Goal: Information Seeking & Learning: Learn about a topic

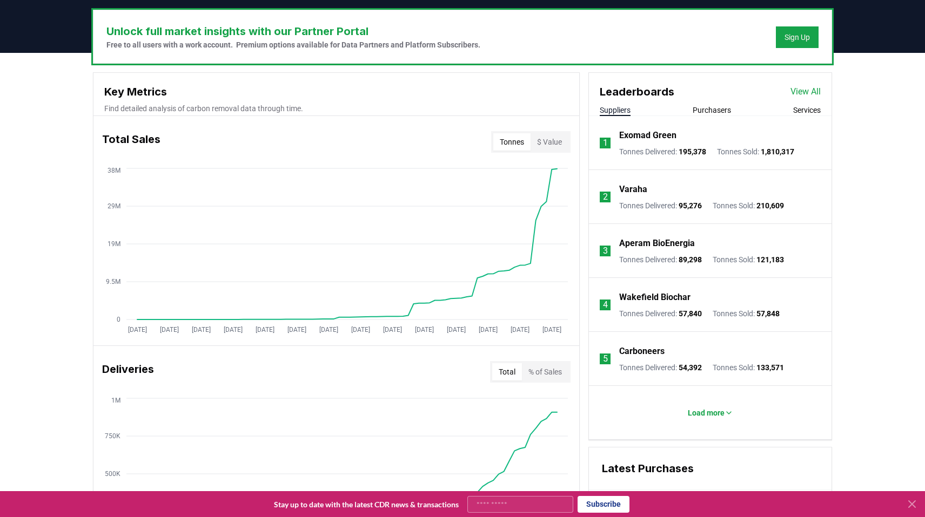
scroll to position [327, 0]
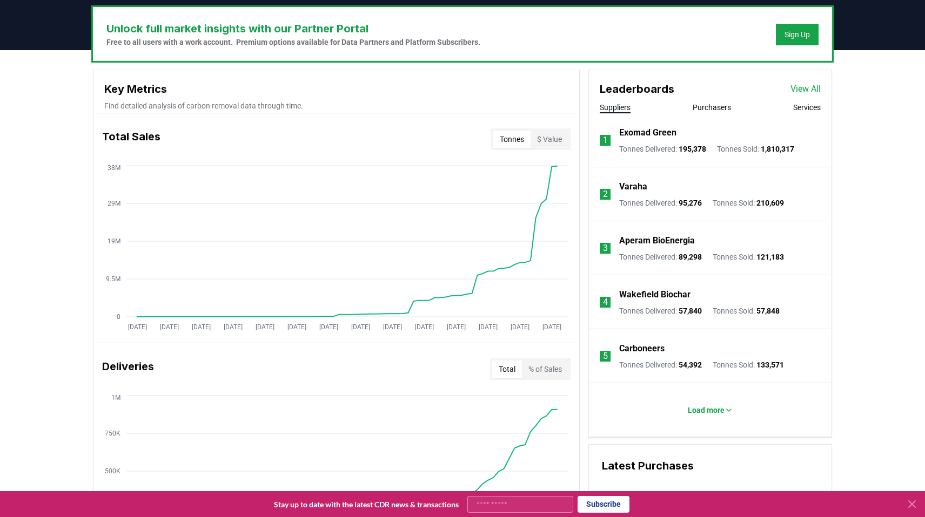
click at [806, 92] on link "View All" at bounding box center [805, 89] width 30 height 13
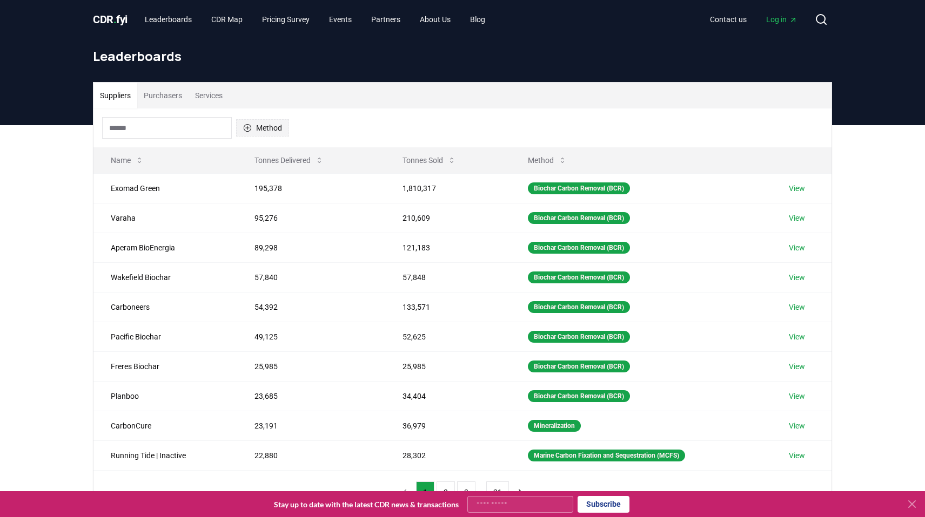
click at [252, 129] on button "Method" at bounding box center [262, 127] width 53 height 17
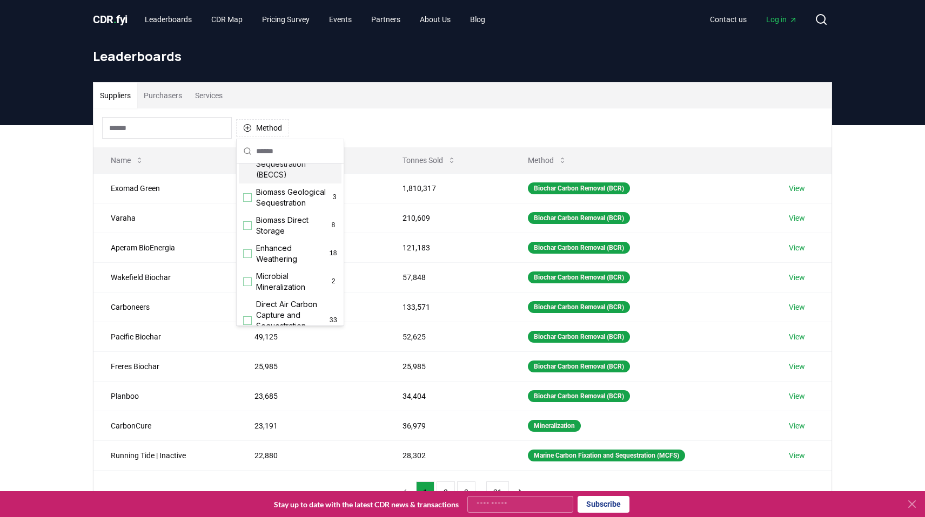
scroll to position [145, 0]
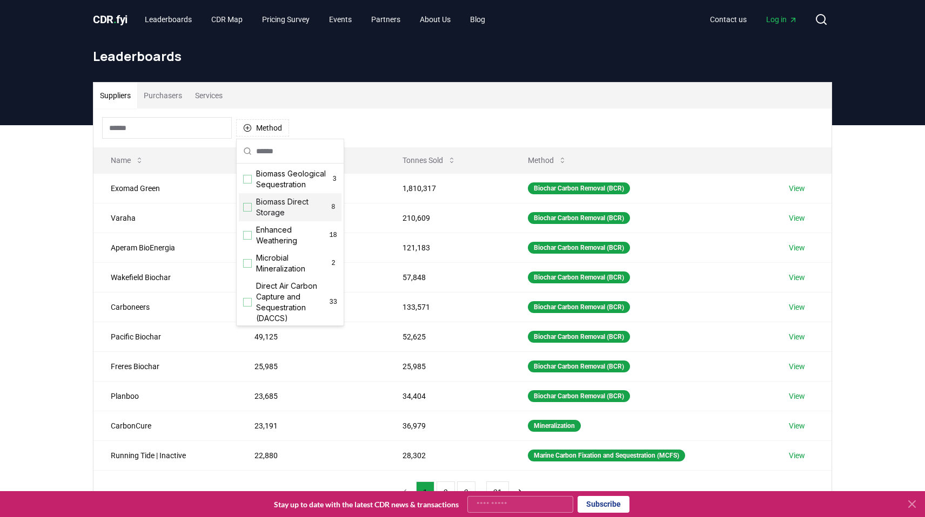
click at [248, 206] on div "Suggestions" at bounding box center [247, 207] width 9 height 9
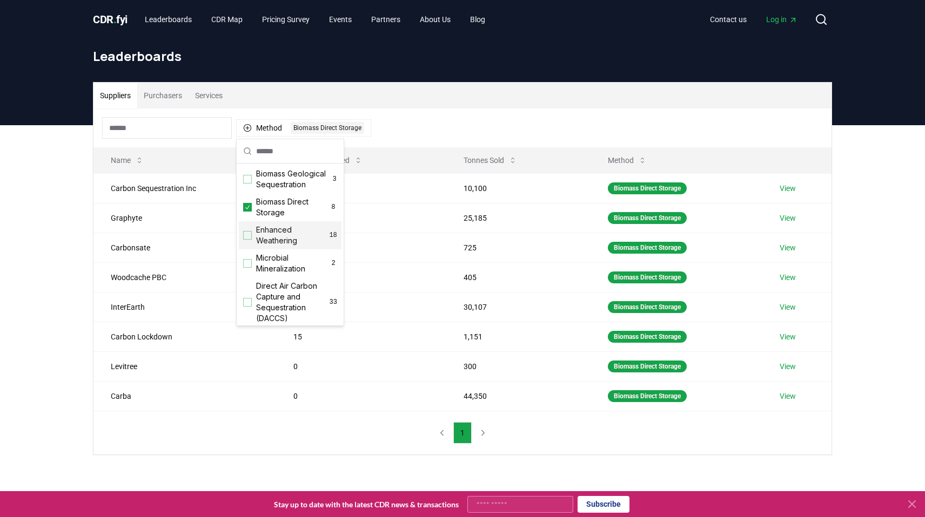
click at [58, 230] on div "Suppliers Purchasers Services Method 1 Biomass Direct Storage Name Tonnes Deliv…" at bounding box center [462, 311] width 925 height 373
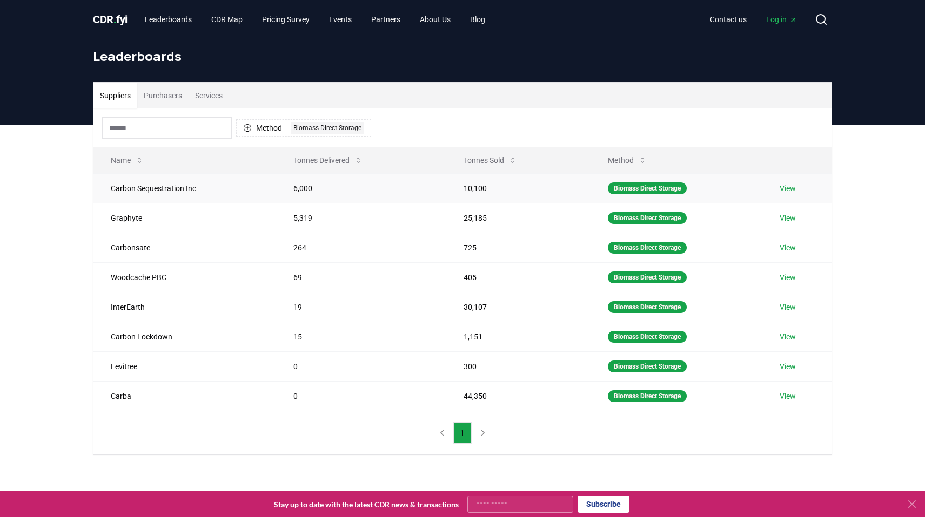
click at [791, 187] on link "View" at bounding box center [787, 188] width 16 height 11
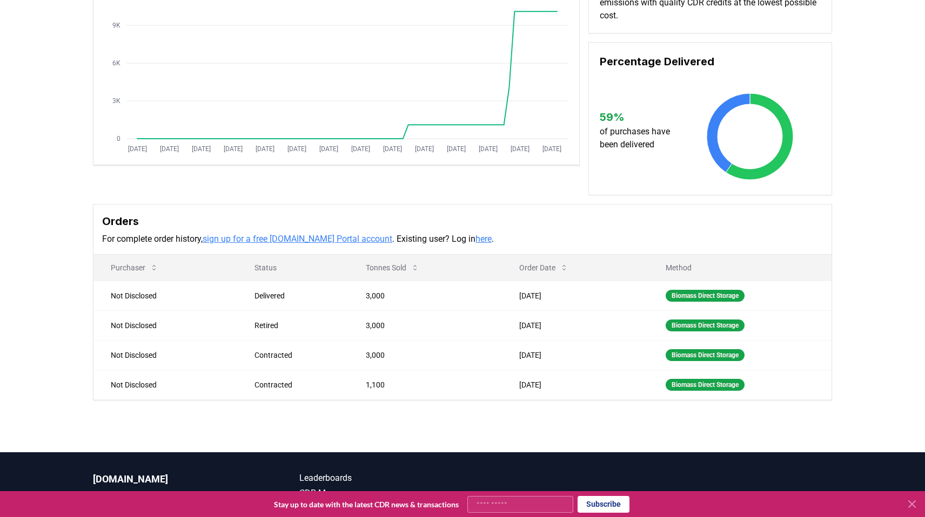
scroll to position [147, 0]
click at [301, 422] on div "Supplier Metrics Total Sales Tonnes Sold Tonnes Delivered [DATE] [DATE] [DATE] …" at bounding box center [462, 189] width 925 height 509
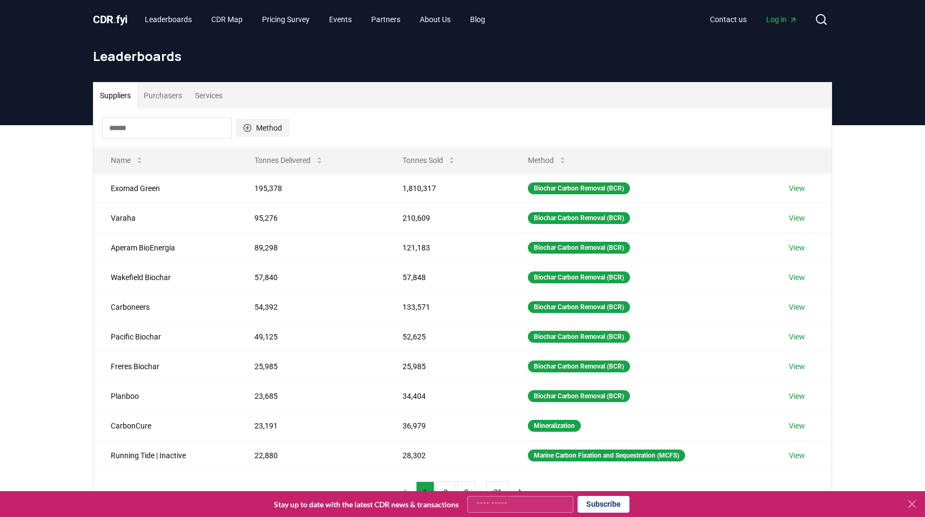
click at [250, 127] on icon "button" at bounding box center [247, 128] width 9 height 9
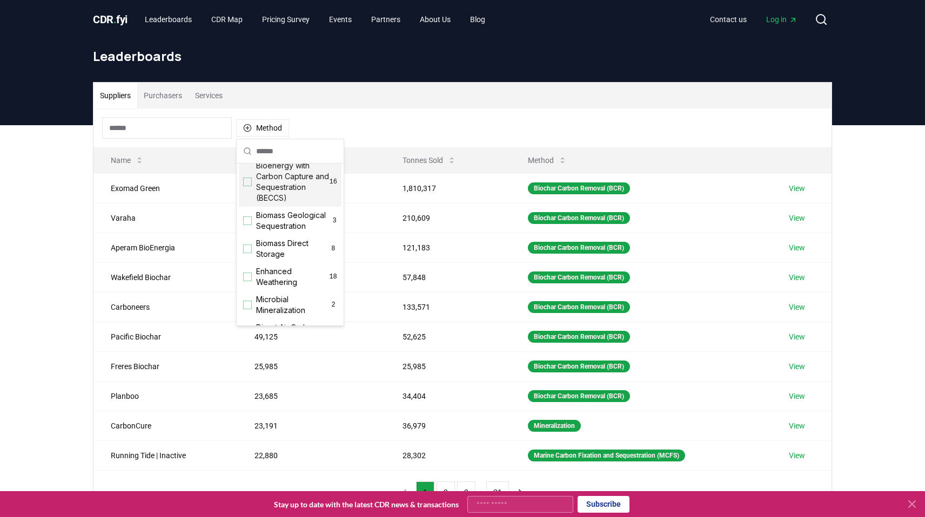
scroll to position [111, 0]
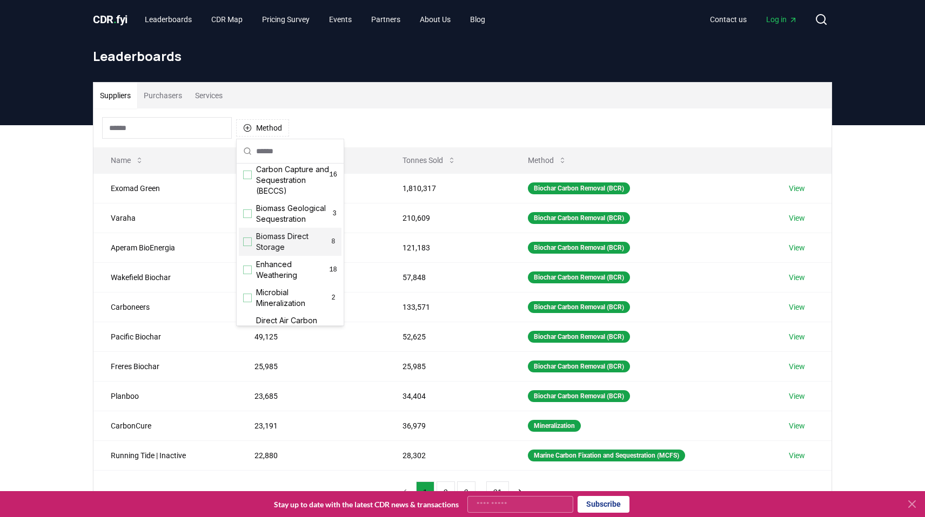
click at [249, 241] on div "Suggestions" at bounding box center [247, 242] width 9 height 9
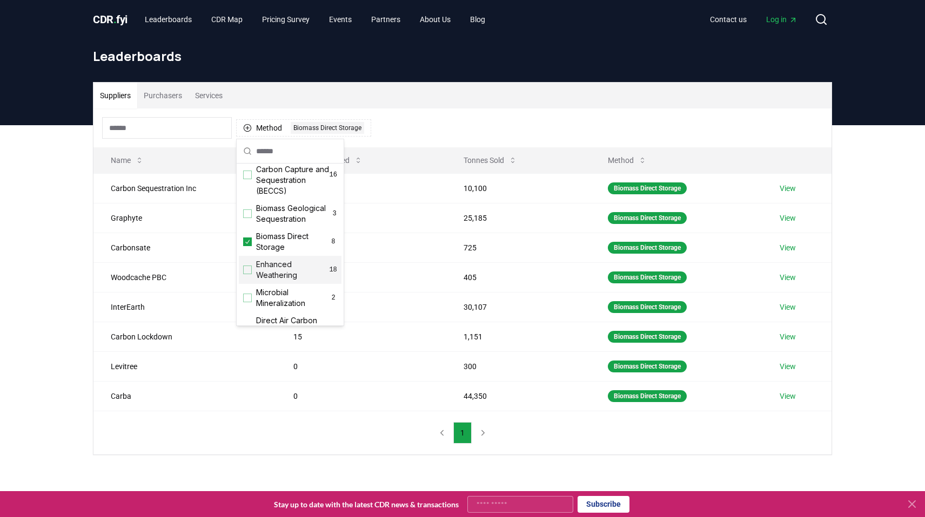
click at [59, 255] on div "Suppliers Purchasers Services Method 1 Biomass Direct Storage Name Tonnes Deliv…" at bounding box center [462, 311] width 925 height 373
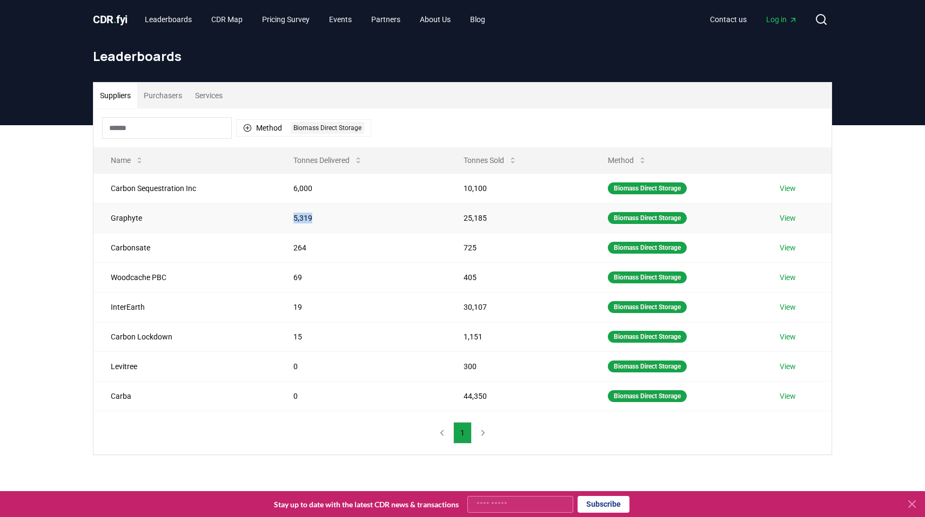
drag, startPoint x: 291, startPoint y: 220, endPoint x: 309, endPoint y: 220, distance: 18.4
click at [309, 220] on td "5,319" at bounding box center [361, 218] width 170 height 30
drag, startPoint x: 316, startPoint y: 220, endPoint x: 286, endPoint y: 220, distance: 30.2
click at [286, 220] on td "5,319" at bounding box center [361, 218] width 170 height 30
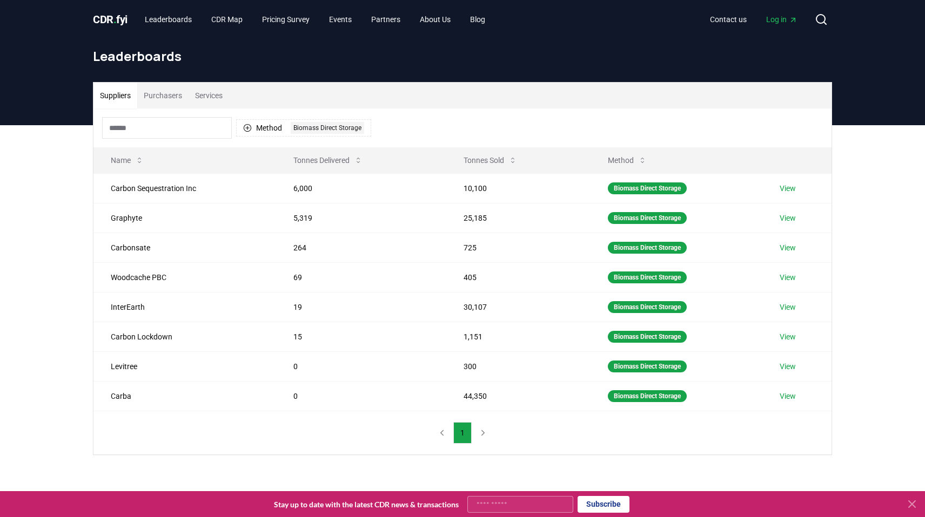
click at [71, 200] on div "Suppliers Purchasers Services Method 1 Biomass Direct Storage Name Tonnes Deliv…" at bounding box center [462, 311] width 925 height 373
click at [792, 219] on link "View" at bounding box center [787, 218] width 16 height 11
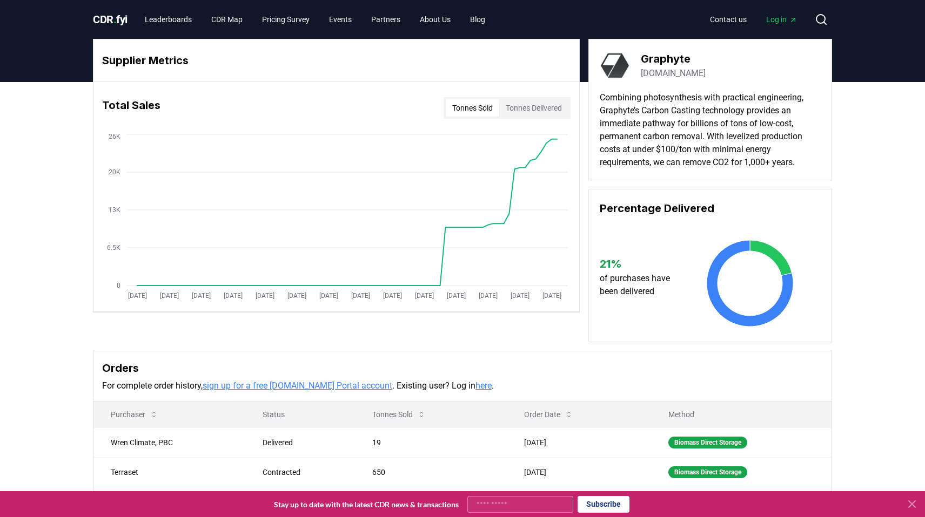
click at [75, 341] on div "Supplier Metrics Total Sales Tonnes Sold Tonnes Delivered Jan 2019 Jul 2019 Jan…" at bounding box center [462, 351] width 925 height 538
click at [116, 331] on div "Supplier Metrics Total Sales Tonnes Sold Tonnes Delivered Jan 2019 Jul 2019 Jan…" at bounding box center [462, 191] width 739 height 304
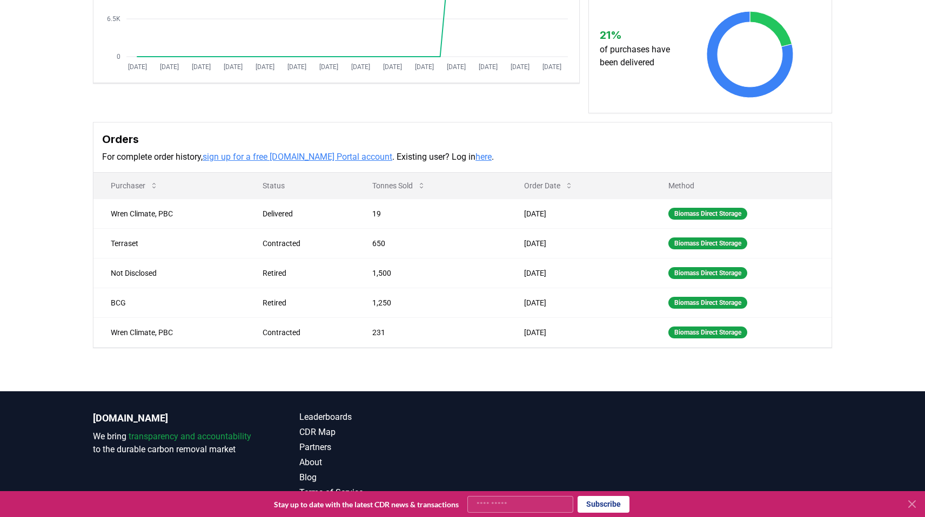
scroll to position [230, 0]
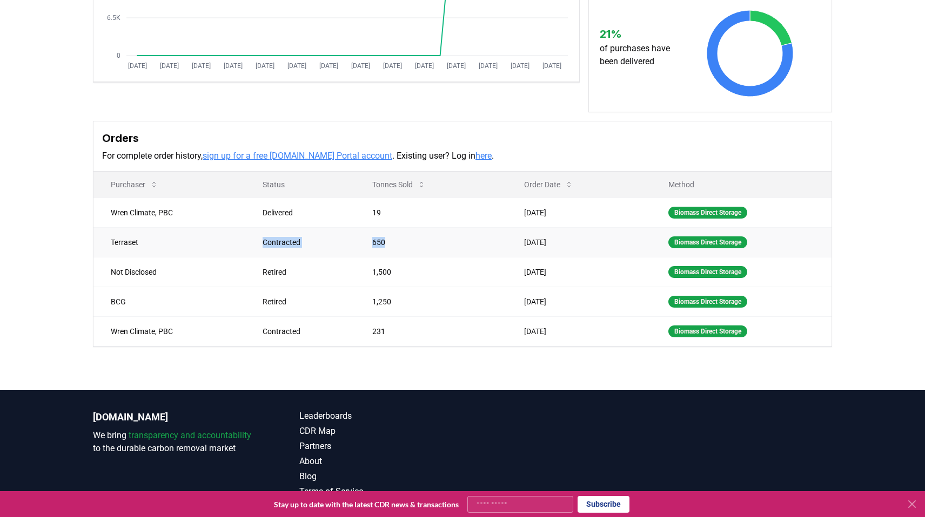
drag, startPoint x: 396, startPoint y: 245, endPoint x: 262, endPoint y: 244, distance: 133.9
click at [262, 244] on tr "Terraset Contracted 650 Jul 09, 2025 Biomass Direct Storage" at bounding box center [462, 242] width 738 height 30
click at [262, 244] on div "Contracted" at bounding box center [304, 242] width 84 height 11
drag, startPoint x: 388, startPoint y: 246, endPoint x: 263, endPoint y: 246, distance: 125.3
click at [263, 246] on tr "Terraset Contracted 650 Jul 09, 2025 Biomass Direct Storage" at bounding box center [462, 242] width 738 height 30
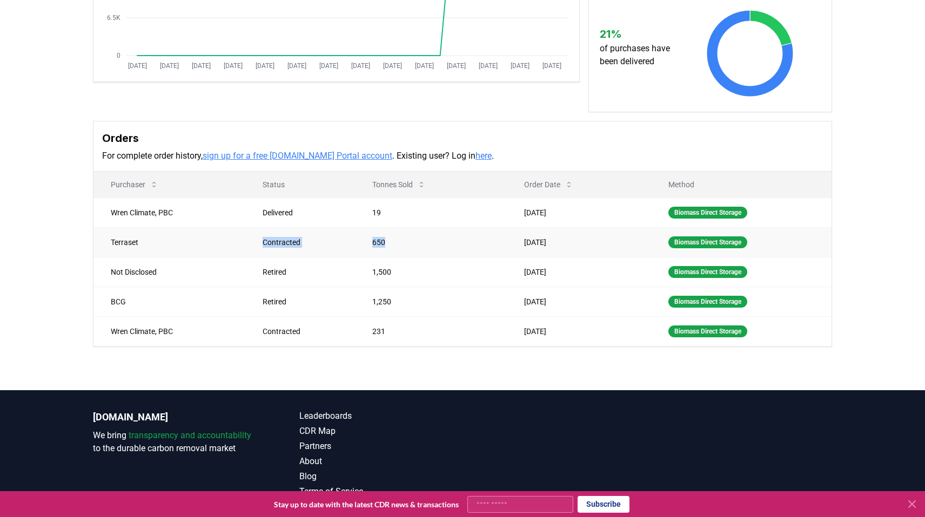
click at [263, 246] on div "Contracted" at bounding box center [304, 242] width 84 height 11
drag, startPoint x: 263, startPoint y: 246, endPoint x: 383, endPoint y: 249, distance: 119.9
click at [383, 249] on tr "Terraset Contracted 650 Jul 09, 2025 Biomass Direct Storage" at bounding box center [462, 242] width 738 height 30
click at [383, 249] on td "650" at bounding box center [431, 242] width 152 height 30
drag, startPoint x: 391, startPoint y: 275, endPoint x: 264, endPoint y: 269, distance: 127.6
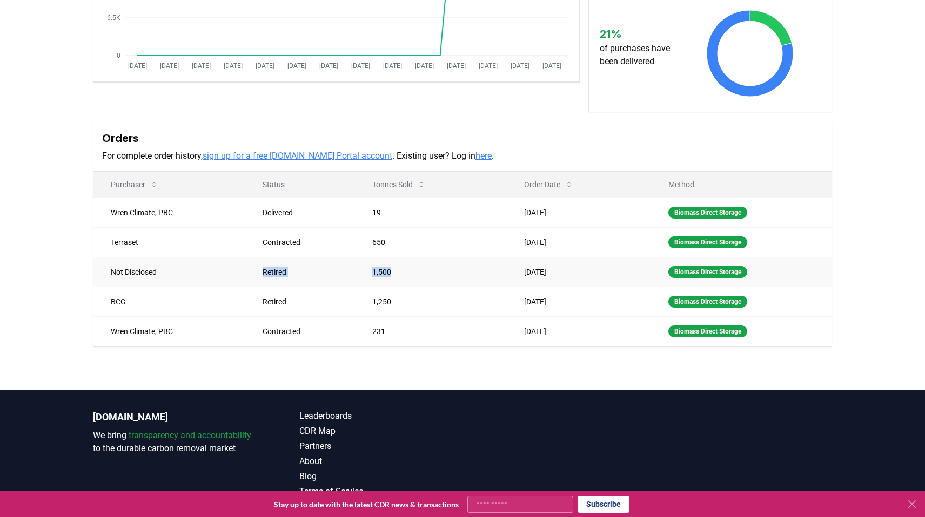
click at [264, 269] on tr "Not Disclosed Retired 1,500 Jun 30, 2025 Biomass Direct Storage" at bounding box center [462, 272] width 738 height 30
click at [264, 269] on div "Retired" at bounding box center [304, 272] width 84 height 11
drag, startPoint x: 264, startPoint y: 269, endPoint x: 403, endPoint y: 269, distance: 139.9
click at [403, 269] on tr "Not Disclosed Retired 1,500 Jun 30, 2025 Biomass Direct Storage" at bounding box center [462, 272] width 738 height 30
click at [403, 269] on td "1,500" at bounding box center [431, 272] width 152 height 30
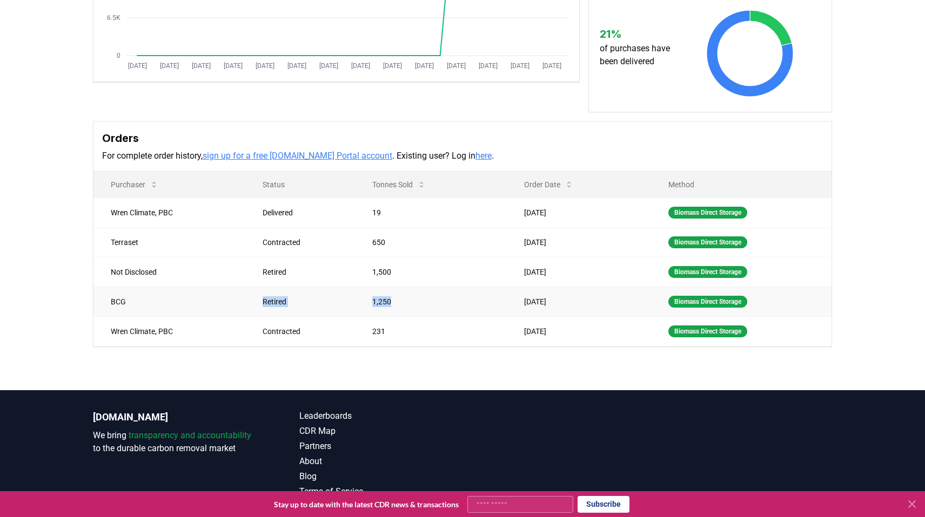
drag, startPoint x: 398, startPoint y: 300, endPoint x: 252, endPoint y: 300, distance: 145.8
click at [252, 300] on tr "BCG Retired 1,250 May 02, 2025 Biomass Direct Storage" at bounding box center [462, 302] width 738 height 30
click at [252, 300] on td "Retired" at bounding box center [300, 302] width 110 height 30
click at [296, 369] on div "Supplier Metrics Total Sales Tonnes Sold Tonnes Delivered Jan 2019 Jul 2019 Jan…" at bounding box center [462, 121] width 925 height 538
click at [86, 213] on div "Supplier Metrics Total Sales Tonnes Sold Tonnes Delivered Jan 2019 Jul 2019 Jan…" at bounding box center [462, 78] width 756 height 538
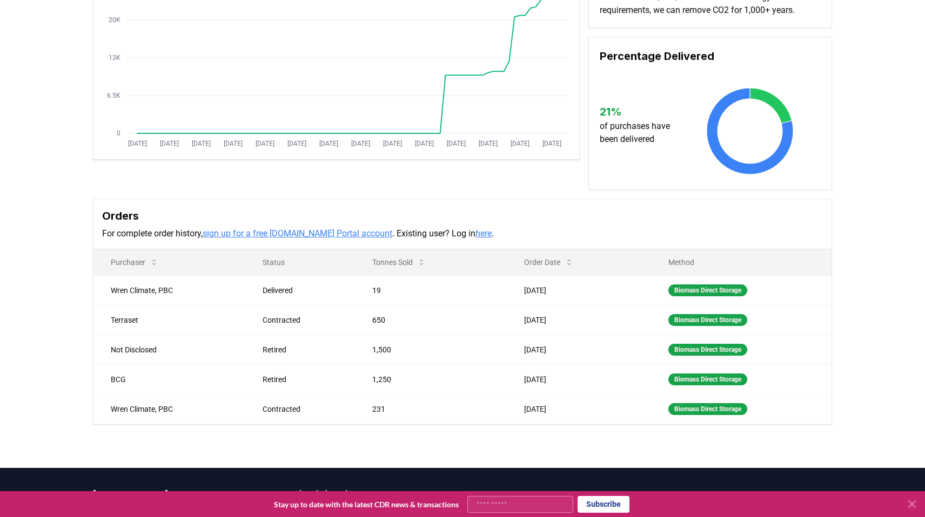
scroll to position [213, 0]
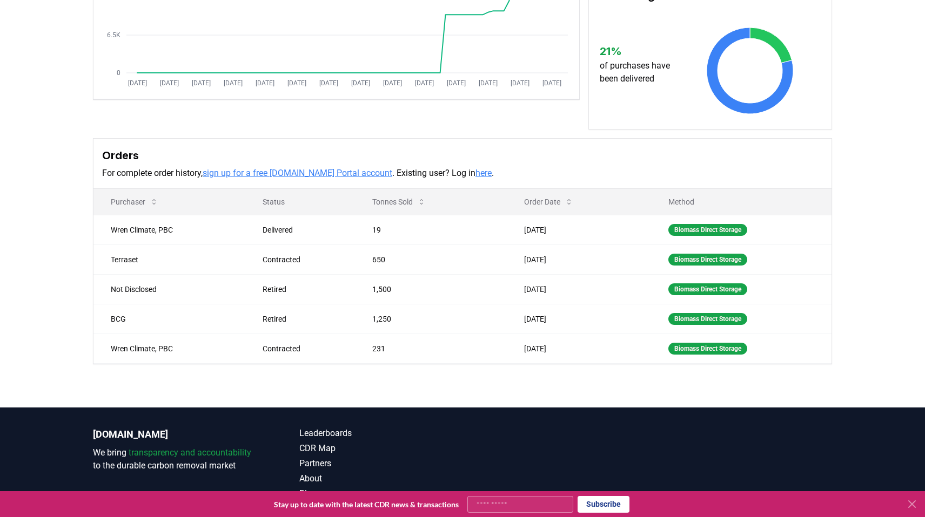
click at [475, 174] on link "here" at bounding box center [483, 173] width 16 height 10
click at [333, 177] on link "sign up for a free CDR.fyi Portal account" at bounding box center [298, 173] width 190 height 10
click at [850, 266] on div "Supplier Metrics Total Sales Tonnes Sold Tonnes Delivered Jan 2019 Jul 2019 Jan…" at bounding box center [462, 138] width 925 height 538
click at [79, 87] on div "Supplier Metrics Total Sales Tonnes Sold Tonnes Delivered Jan 2019 Jul 2019 Jan…" at bounding box center [462, 138] width 925 height 538
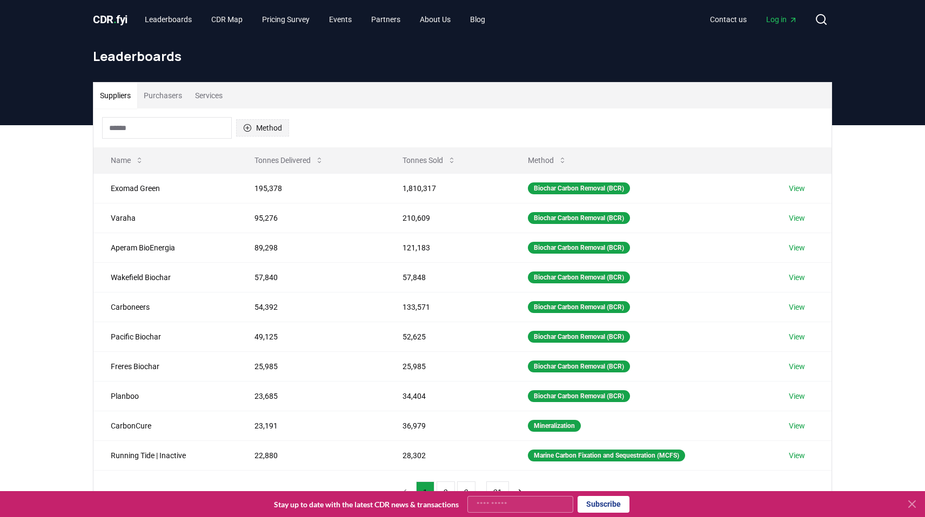
click at [254, 125] on button "Method" at bounding box center [262, 127] width 53 height 17
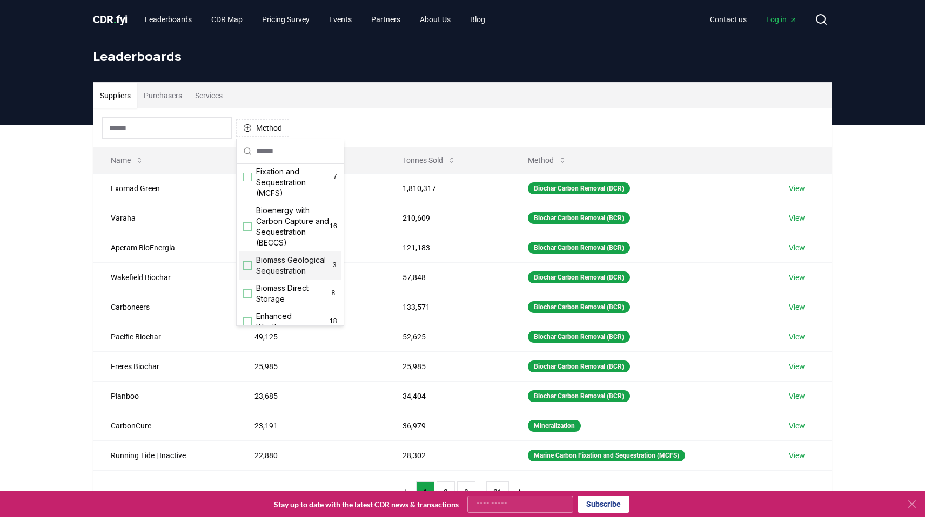
scroll to position [60, 0]
click at [248, 290] on div "Suggestions" at bounding box center [247, 292] width 9 height 9
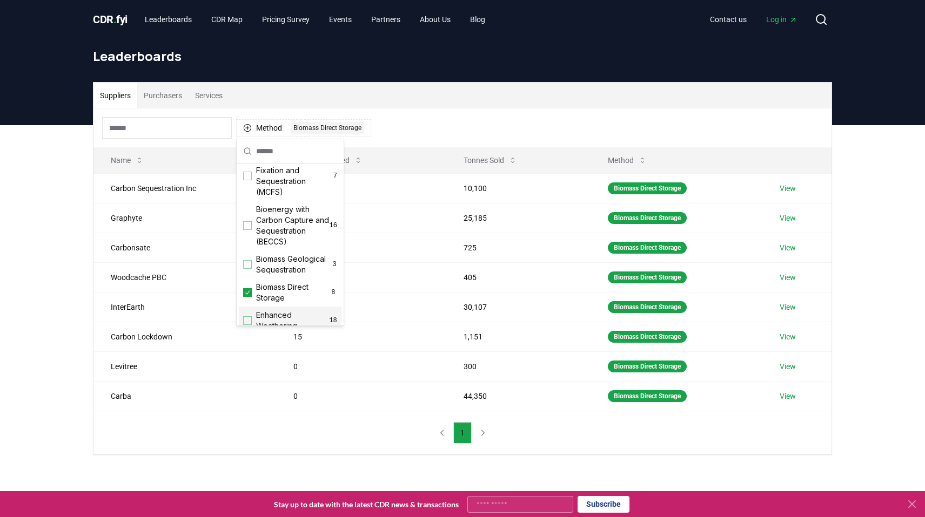
click at [55, 280] on div "Suppliers Purchasers Services Method 1 Biomass Direct Storage Name Tonnes Deliv…" at bounding box center [462, 311] width 925 height 373
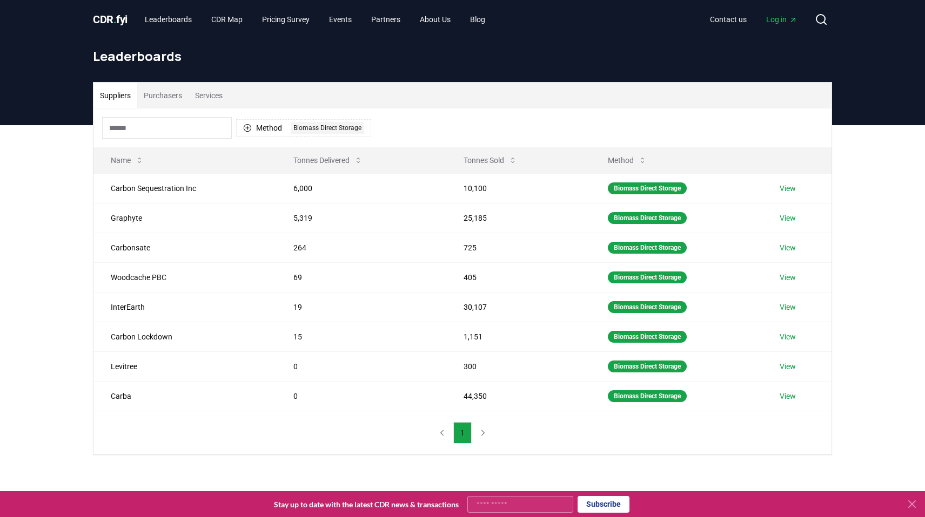
click at [62, 234] on div "Suppliers Purchasers Services Method 1 Biomass Direct Storage Name Tonnes Deliv…" at bounding box center [462, 311] width 925 height 373
